Goal: Task Accomplishment & Management: Use online tool/utility

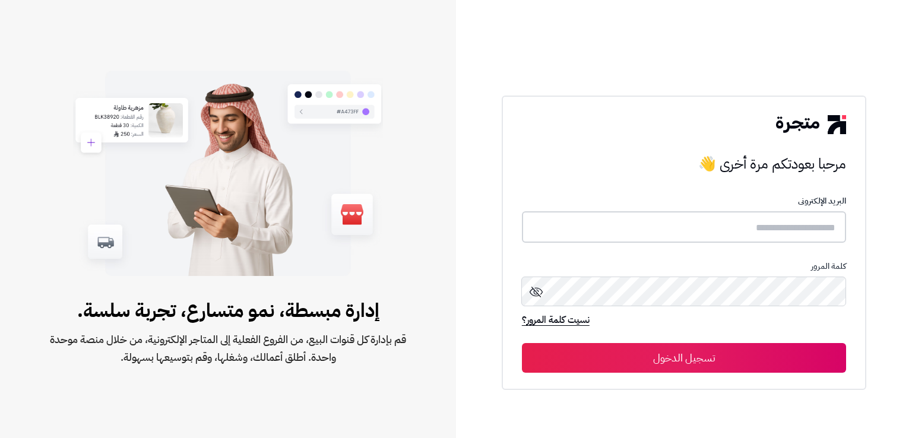
type input "**********"
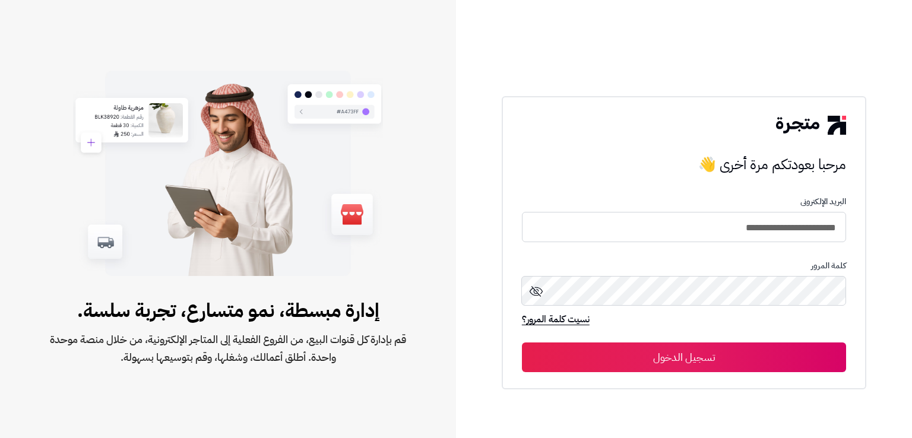
click at [581, 366] on button "تسجيل الدخول" at bounding box center [684, 358] width 324 height 30
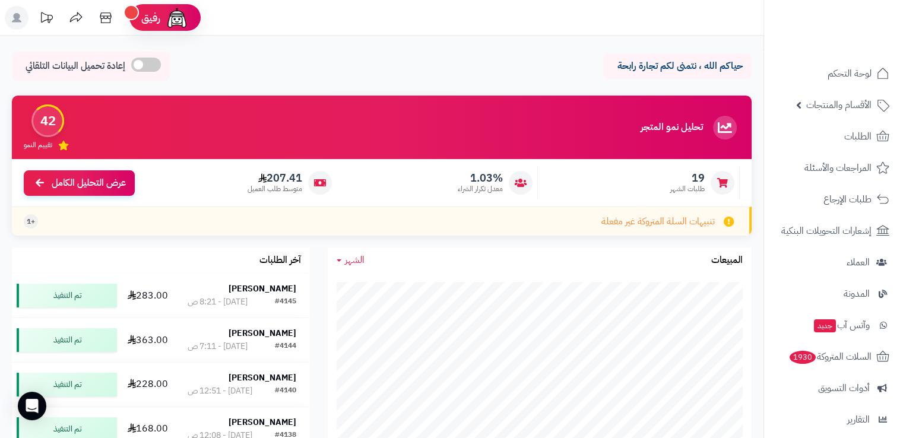
click at [724, 226] on icon at bounding box center [729, 221] width 11 height 11
click at [840, 363] on span "السلات المتروكة 1930" at bounding box center [830, 356] width 84 height 17
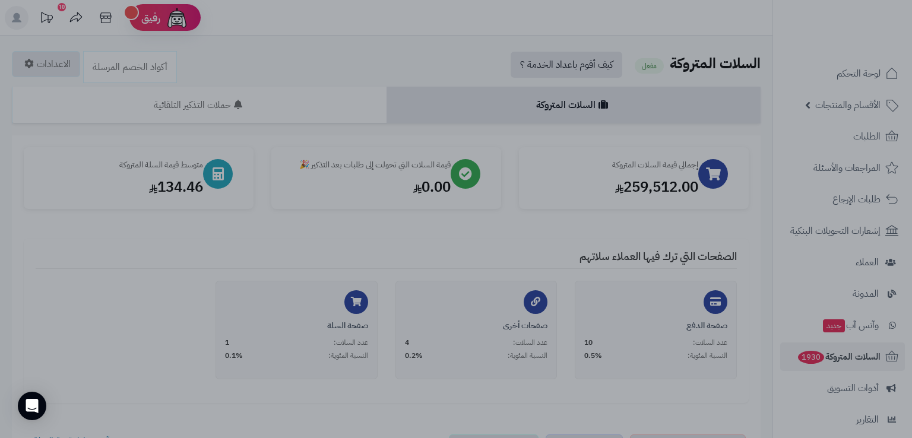
click at [458, 52] on div at bounding box center [456, 219] width 912 height 438
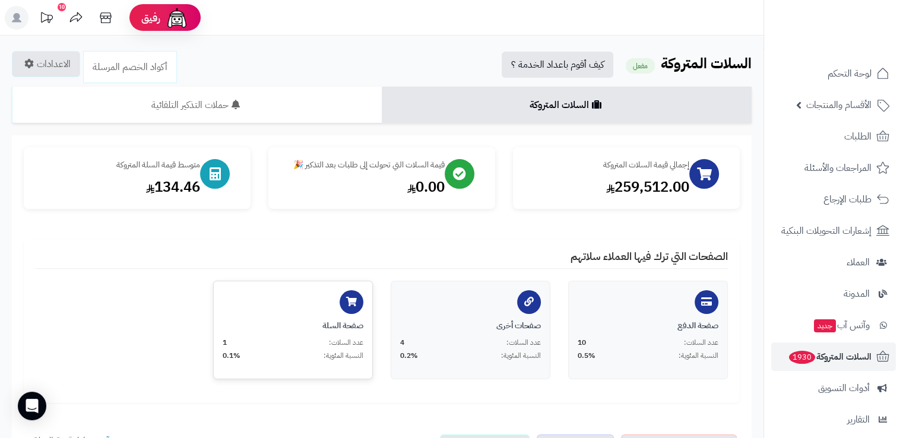
click at [306, 340] on div "عدد السلات: 1" at bounding box center [293, 343] width 141 height 10
click at [643, 185] on div "259,512.00" at bounding box center [607, 185] width 164 height 20
click at [686, 169] on div "إجمالي قيمة السلات المتروكة" at bounding box center [607, 163] width 164 height 12
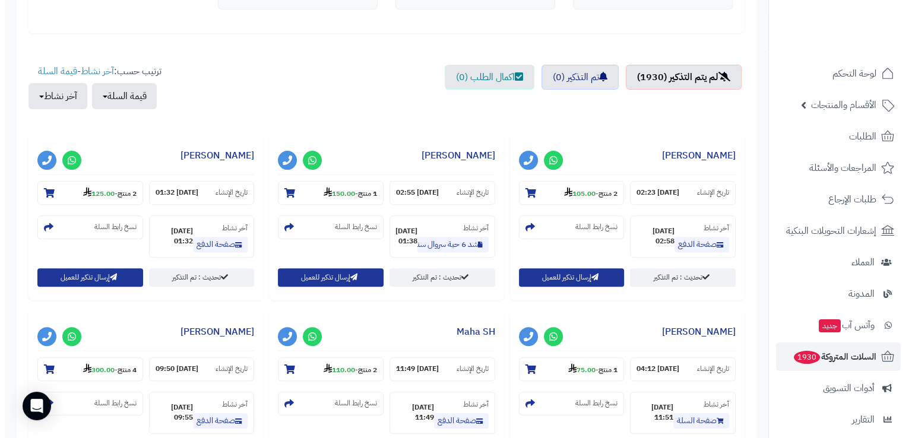
scroll to position [370, 0]
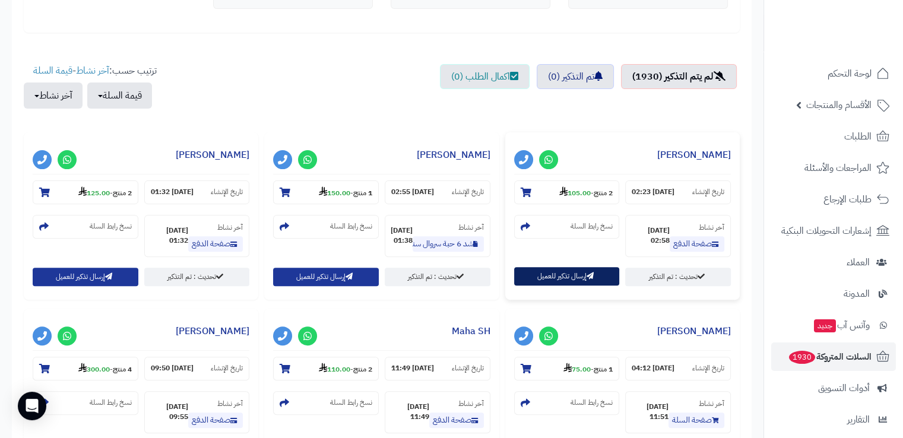
click at [537, 277] on button "إرسال تذكير للعميل" at bounding box center [567, 276] width 106 height 18
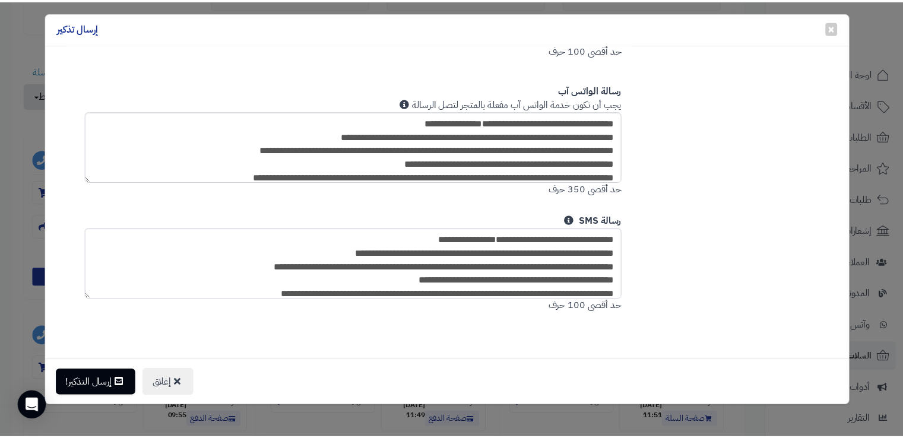
scroll to position [20, 0]
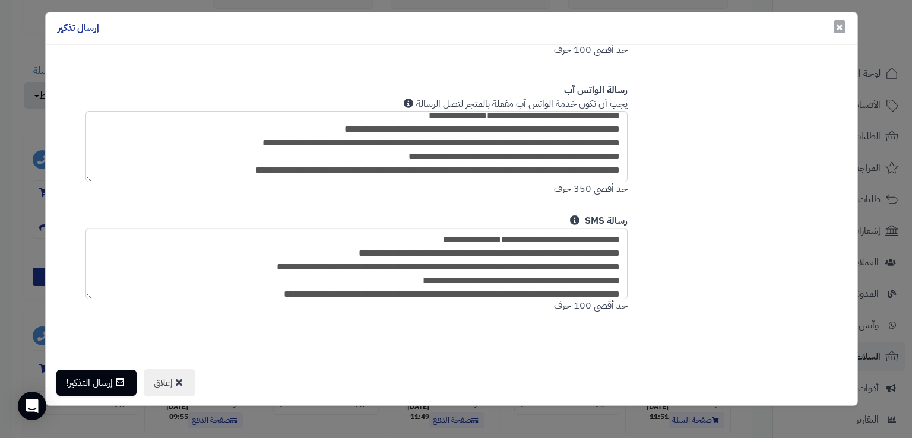
click at [839, 28] on span "×" at bounding box center [839, 27] width 7 height 18
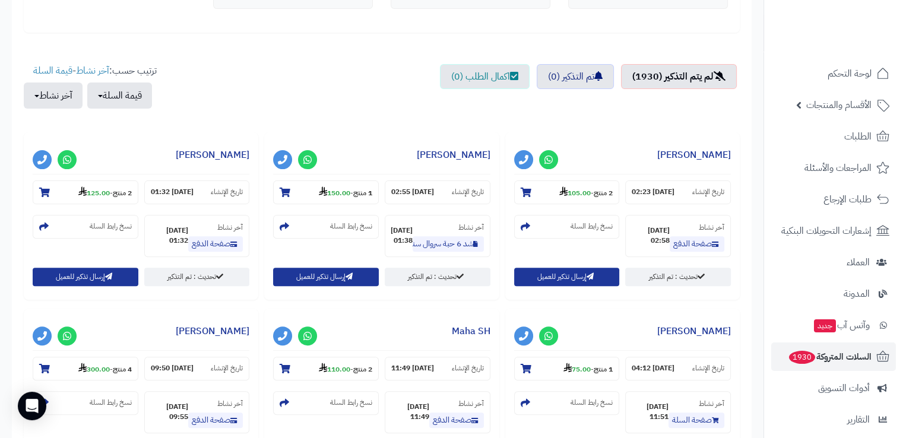
click at [703, 38] on div "إجمالي قيمة السلات المتروكة 259,512.00 قيمة السلات التي تحولت إلى طلبات بعد الت…" at bounding box center [382, 412] width 716 height 1270
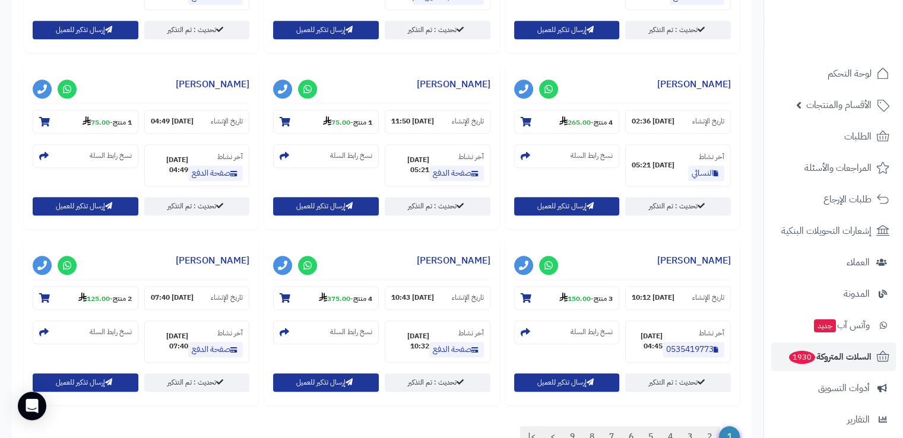
scroll to position [1085, 0]
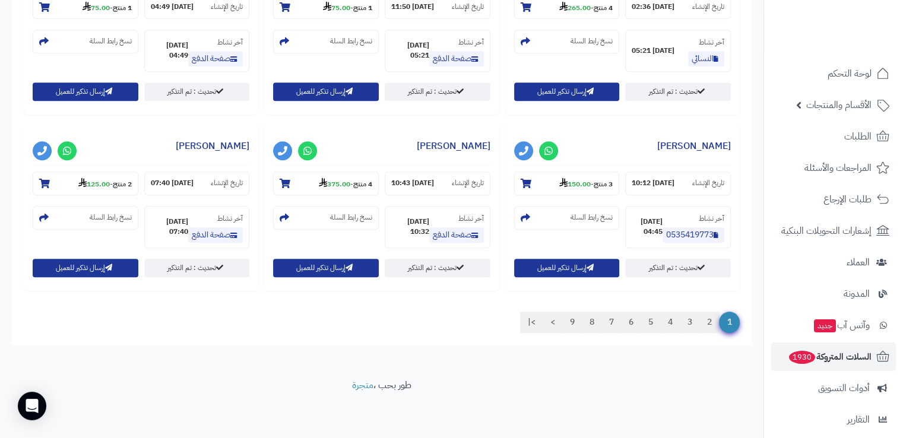
click at [375, 131] on div "**********" at bounding box center [381, 206] width 234 height 167
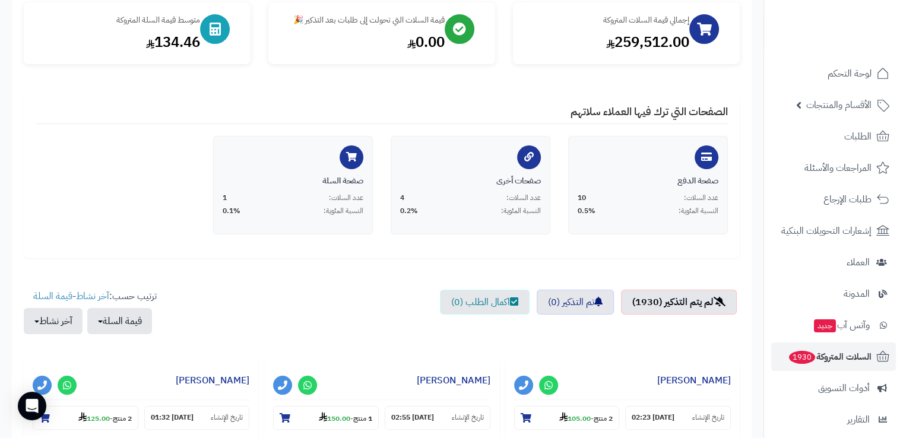
scroll to position [142, 0]
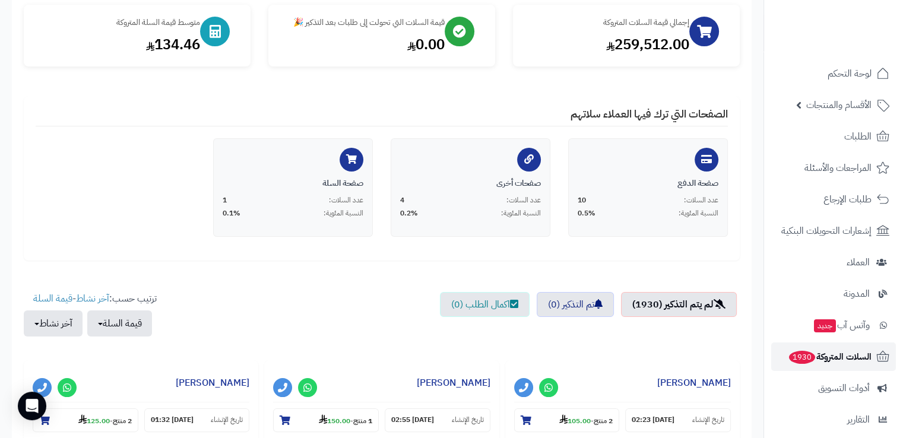
click at [826, 350] on span "السلات المتروكة 1930" at bounding box center [830, 356] width 84 height 17
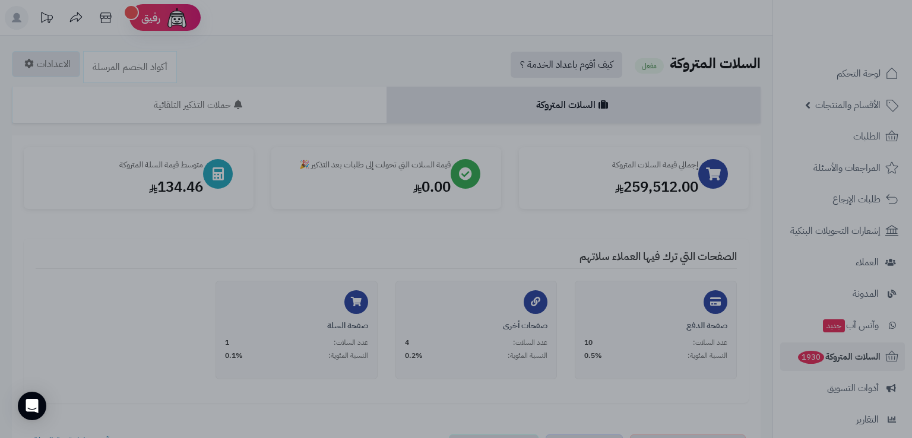
click at [145, 319] on div at bounding box center [456, 219] width 912 height 438
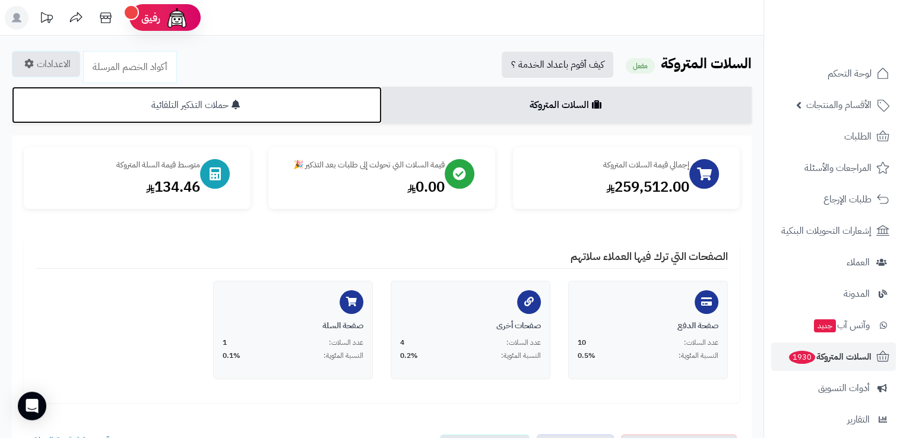
click at [249, 109] on link "حملات التذكير التلقائية" at bounding box center [197, 105] width 370 height 37
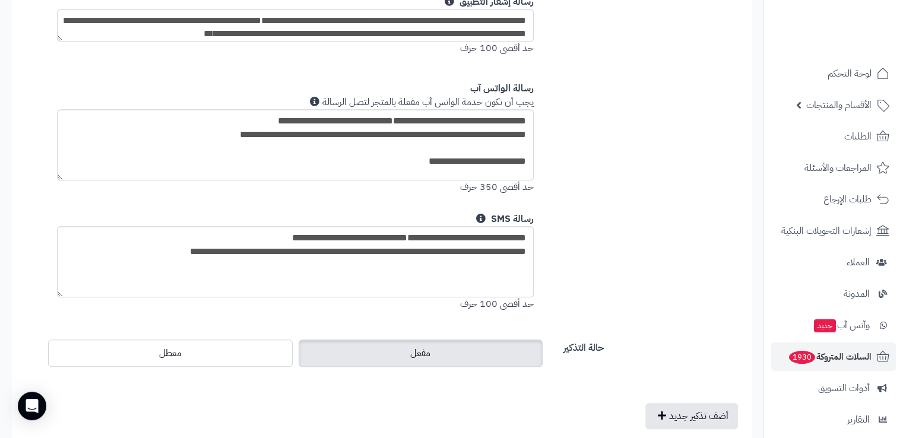
scroll to position [909, 0]
drag, startPoint x: 475, startPoint y: 284, endPoint x: 500, endPoint y: 224, distance: 64.7
click at [500, 224] on div "**********" at bounding box center [295, 261] width 494 height 99
drag, startPoint x: 285, startPoint y: 265, endPoint x: 583, endPoint y: 245, distance: 298.7
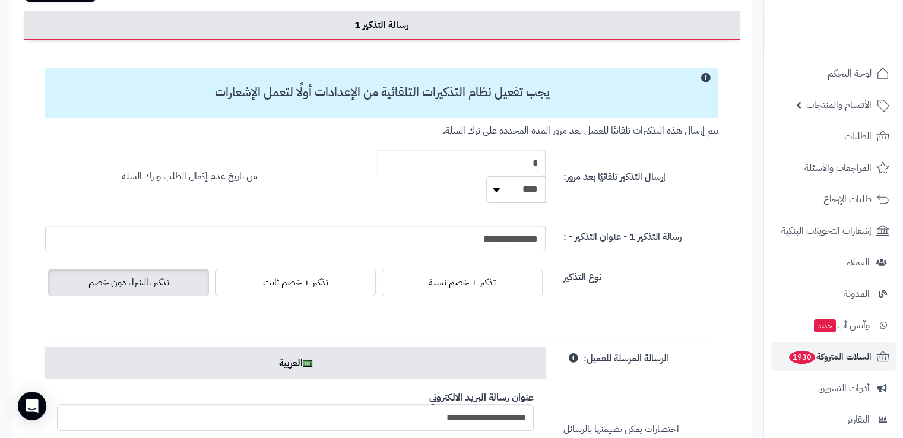
scroll to position [171, 0]
click at [509, 191] on select "***** ****" at bounding box center [515, 190] width 59 height 27
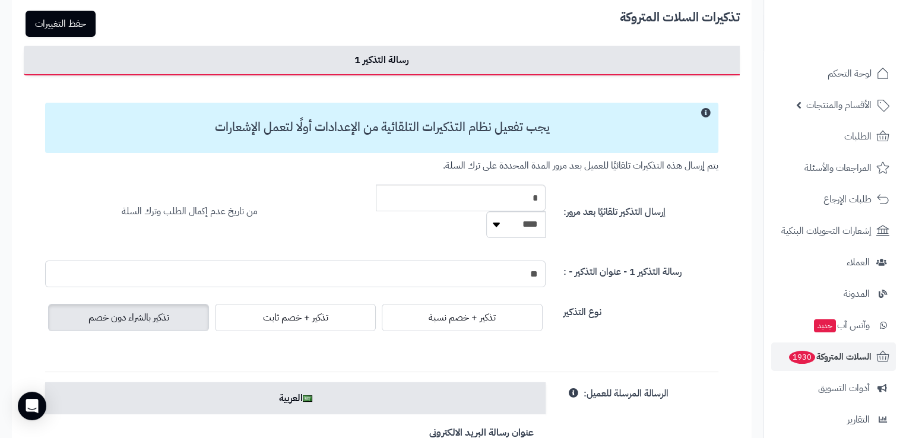
scroll to position [0, 0]
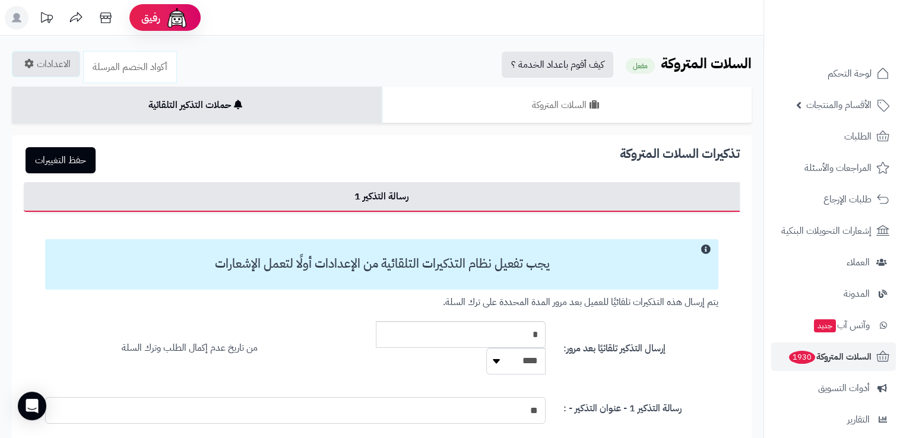
type input "**"
